Goal: Task Accomplishment & Management: Manage account settings

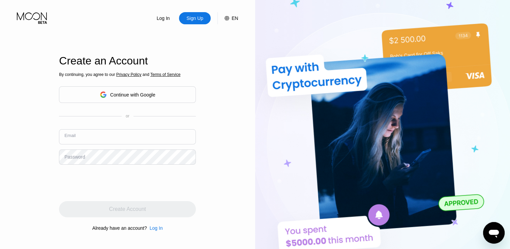
click at [129, 136] on input "text" at bounding box center [127, 136] width 137 height 15
paste input "[EMAIL_ADDRESS][DOMAIN_NAME]"
type input "[EMAIL_ADDRESS][DOMAIN_NAME]"
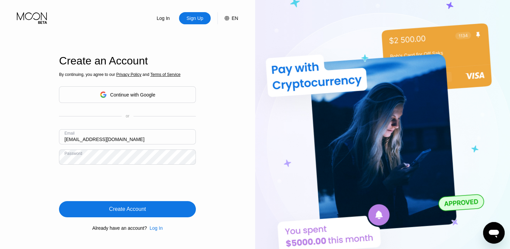
click at [46, 158] on div "Log In Sign Up EN Language English Save Create an Account By continuing, you ag…" at bounding box center [127, 137] width 255 height 274
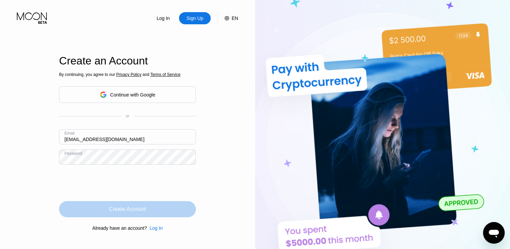
click at [131, 210] on div "Create Account" at bounding box center [127, 208] width 37 height 7
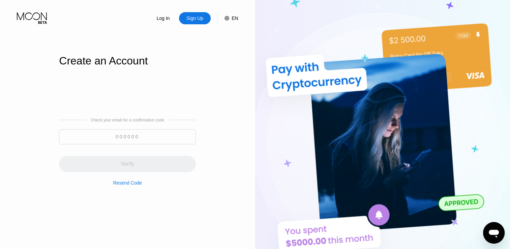
click at [156, 139] on input at bounding box center [127, 136] width 137 height 15
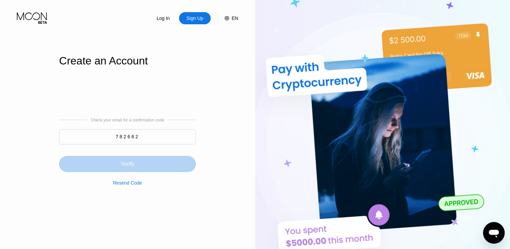
click at [166, 168] on div "Verify" at bounding box center [127, 164] width 137 height 16
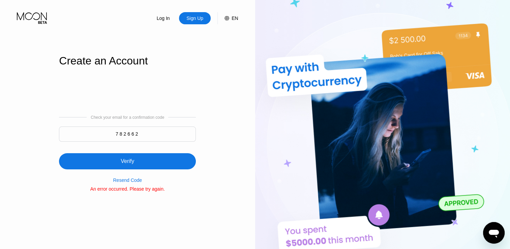
drag, startPoint x: 148, startPoint y: 135, endPoint x: 94, endPoint y: 129, distance: 53.6
click at [94, 129] on input "782662" at bounding box center [127, 133] width 137 height 15
paste input "3"
type input "783662"
click at [137, 160] on div "Verify" at bounding box center [127, 161] width 137 height 16
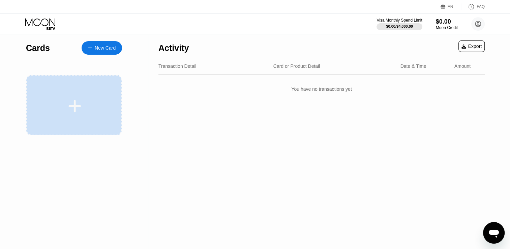
click at [87, 110] on div at bounding box center [75, 105] width 84 height 15
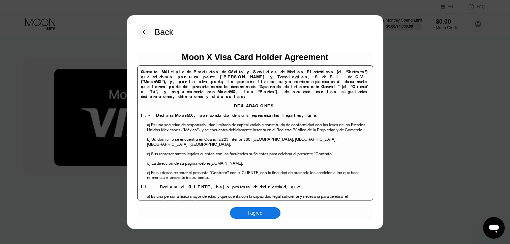
click at [270, 210] on div "I agree" at bounding box center [255, 212] width 51 height 11
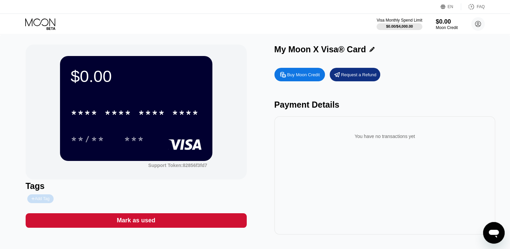
click at [48, 200] on div "Add Tag" at bounding box center [40, 198] width 18 height 5
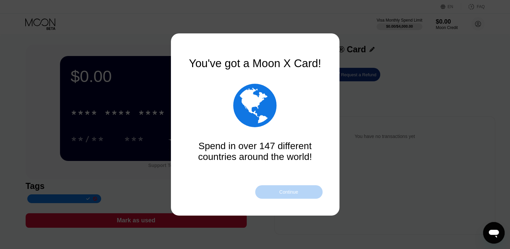
click at [289, 193] on div "Continue" at bounding box center [288, 191] width 19 height 5
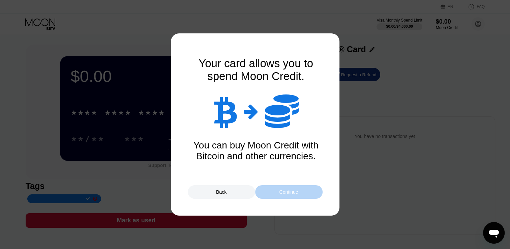
click at [282, 190] on div "Continue" at bounding box center [288, 191] width 19 height 5
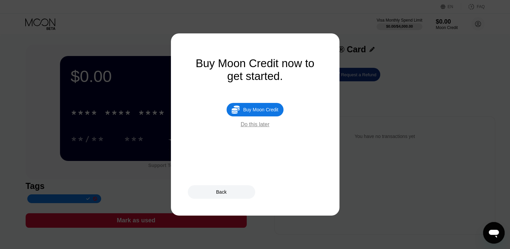
click at [259, 127] on div "Do this later" at bounding box center [255, 124] width 29 height 6
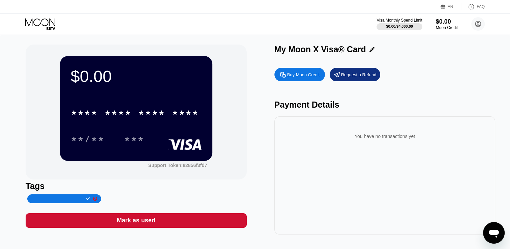
paste input "Tha Bik Cung Lian"
type input "Tha Bik Cung Lian"
click at [86, 198] on icon at bounding box center [88, 198] width 4 height 4
drag, startPoint x: 478, startPoint y: 22, endPoint x: 473, endPoint y: 41, distance: 19.1
click at [478, 23] on icon at bounding box center [478, 24] width 4 height 4
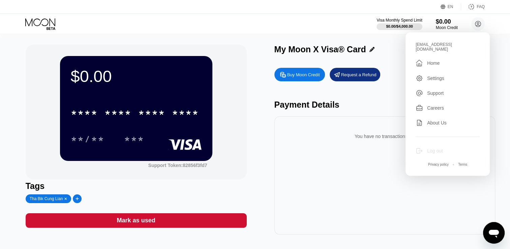
click at [442, 148] on div "Log out" at bounding box center [435, 150] width 16 height 5
